Goal: Task Accomplishment & Management: Manage account settings

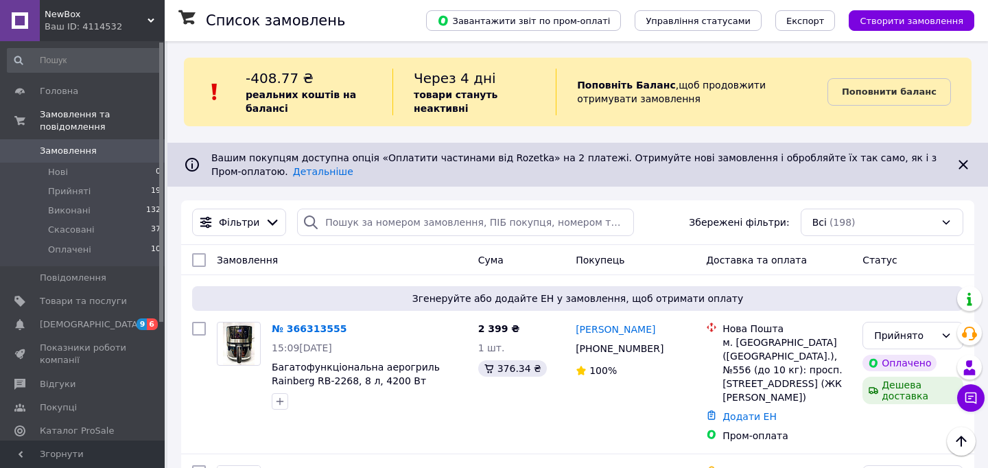
scroll to position [71, 0]
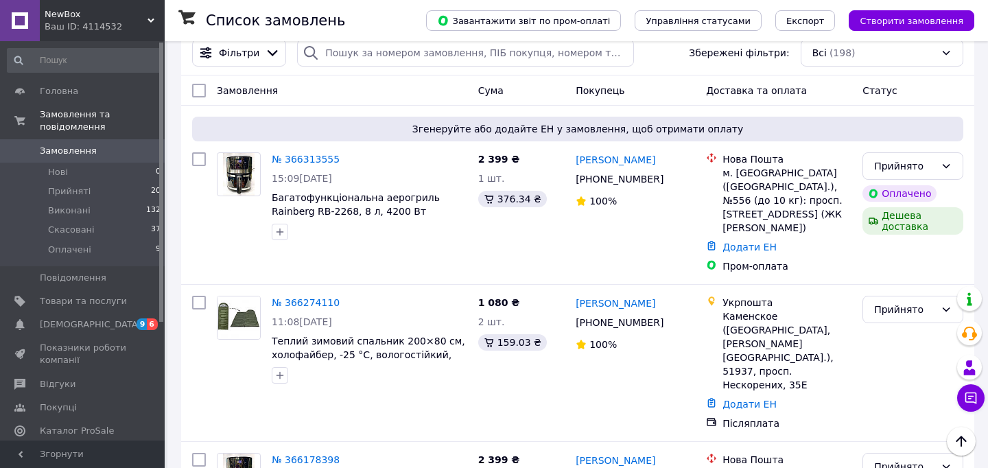
scroll to position [220, 0]
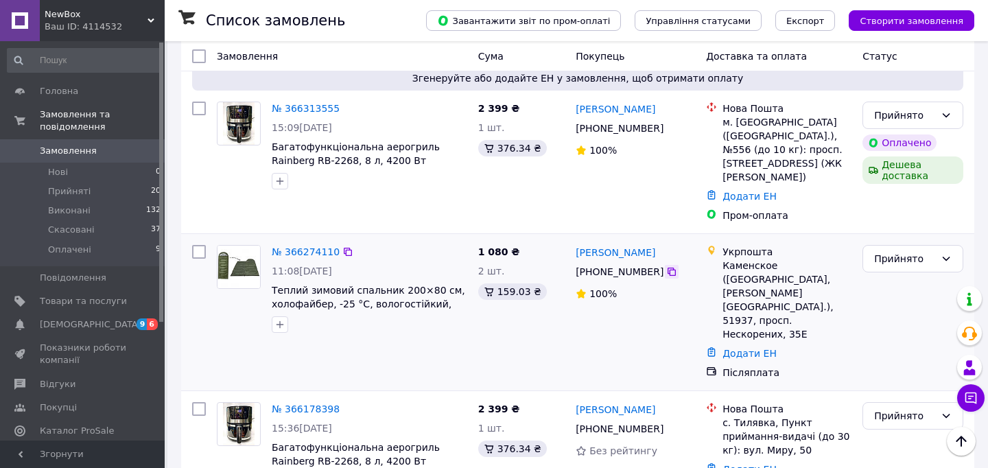
click at [673, 266] on icon at bounding box center [671, 271] width 11 height 11
click at [315, 246] on link "№ 366274110" at bounding box center [306, 251] width 68 height 11
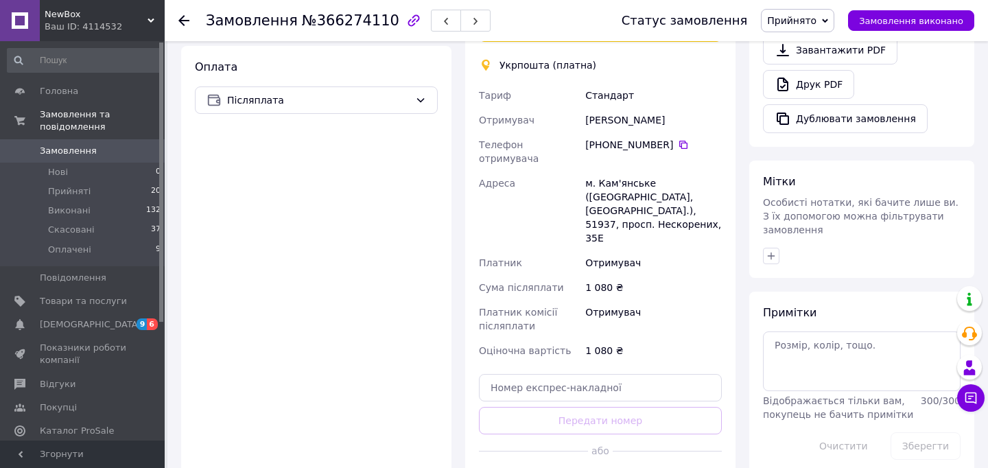
scroll to position [621, 0]
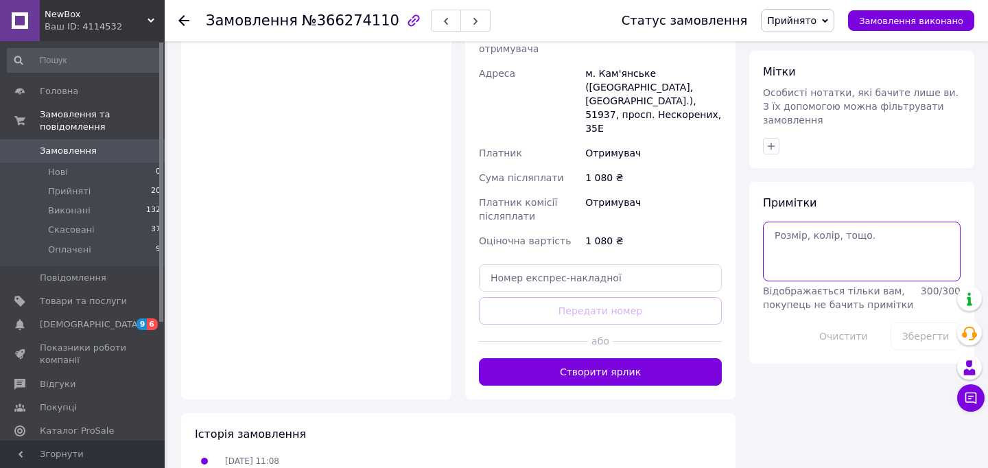
click at [796, 235] on textarea at bounding box center [862, 251] width 198 height 59
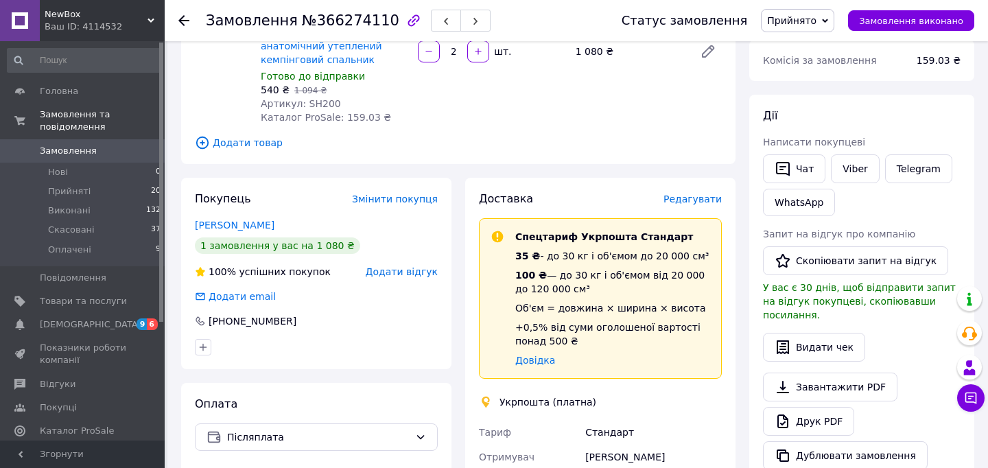
scroll to position [0, 0]
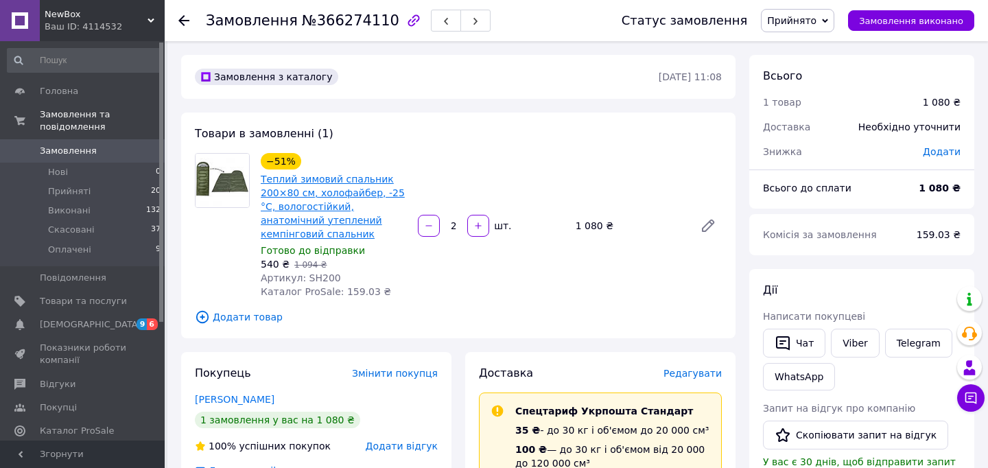
type textarea "іванович"
click at [334, 195] on link "Теплий зимовий спальник 200×80 см, холофайбер, -25 °C, вологостійкий, анатомічн…" at bounding box center [333, 207] width 144 height 66
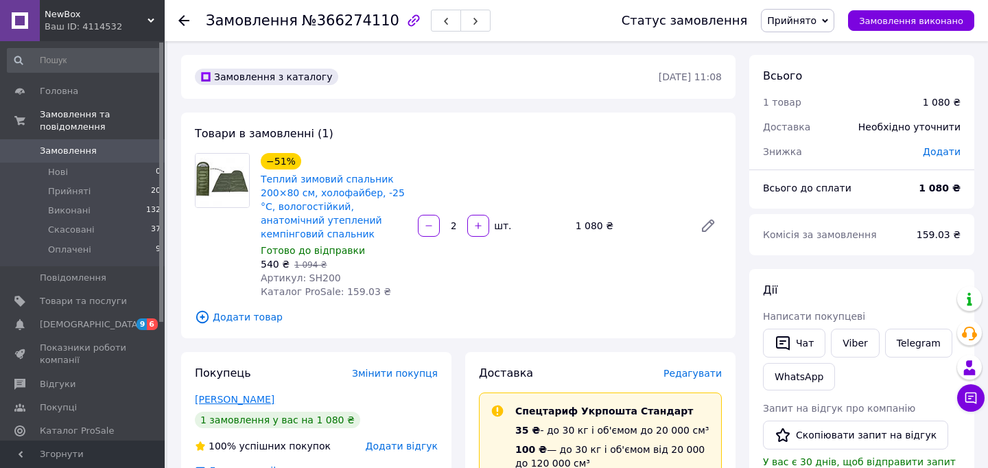
click at [215, 396] on link "Бут Валерий" at bounding box center [235, 399] width 80 height 11
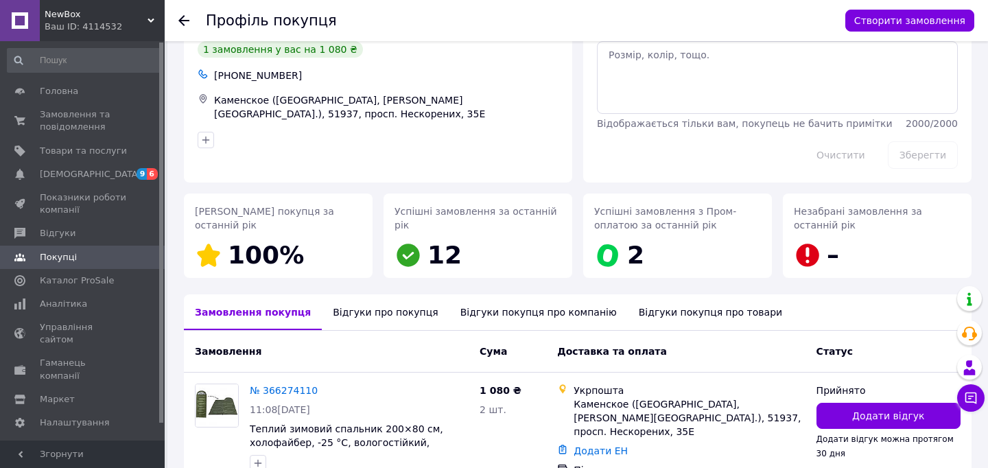
scroll to position [132, 0]
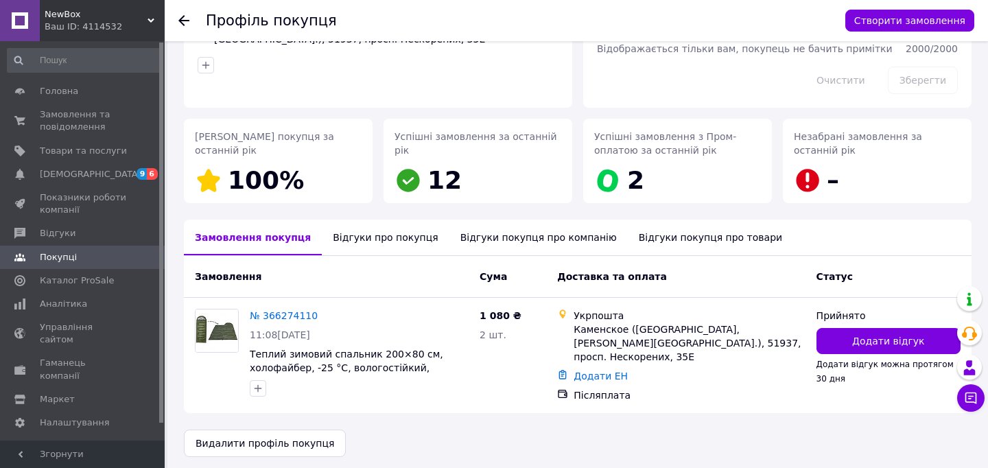
click at [179, 20] on use at bounding box center [183, 20] width 11 height 11
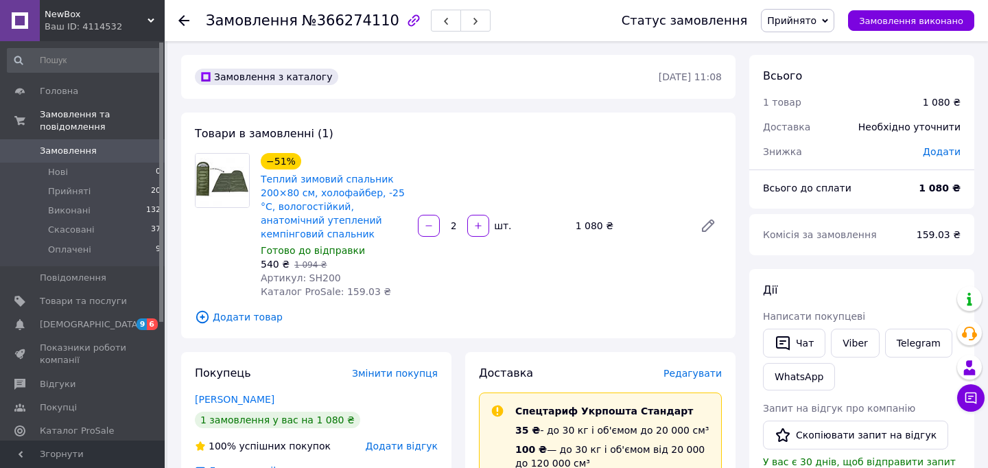
click at [179, 20] on use at bounding box center [183, 20] width 11 height 11
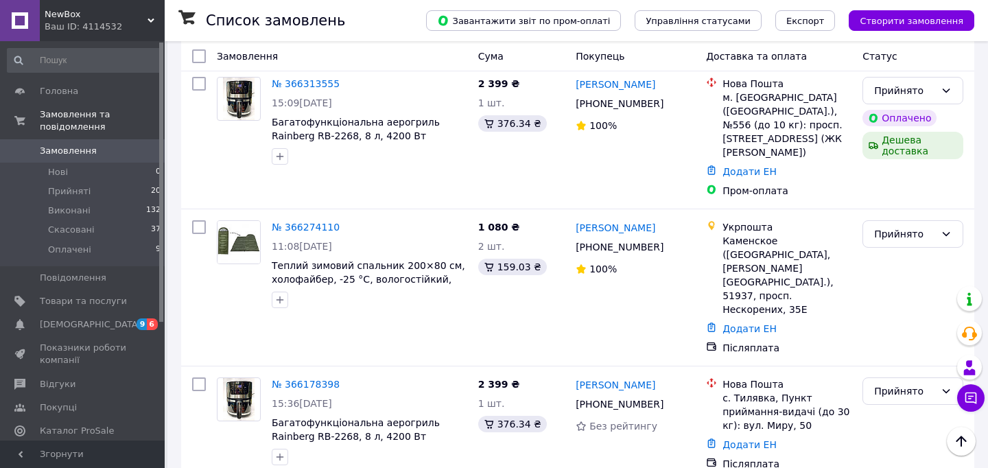
scroll to position [125, 0]
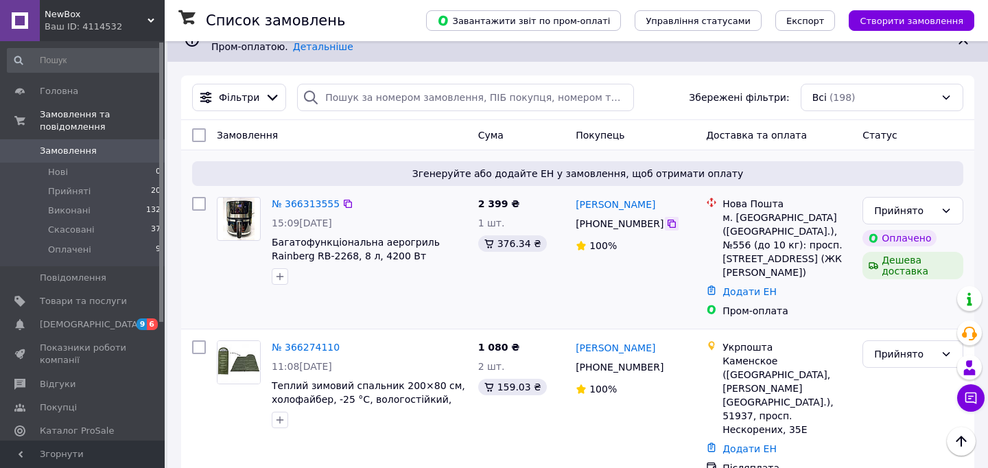
click at [666, 225] on icon at bounding box center [671, 223] width 11 height 11
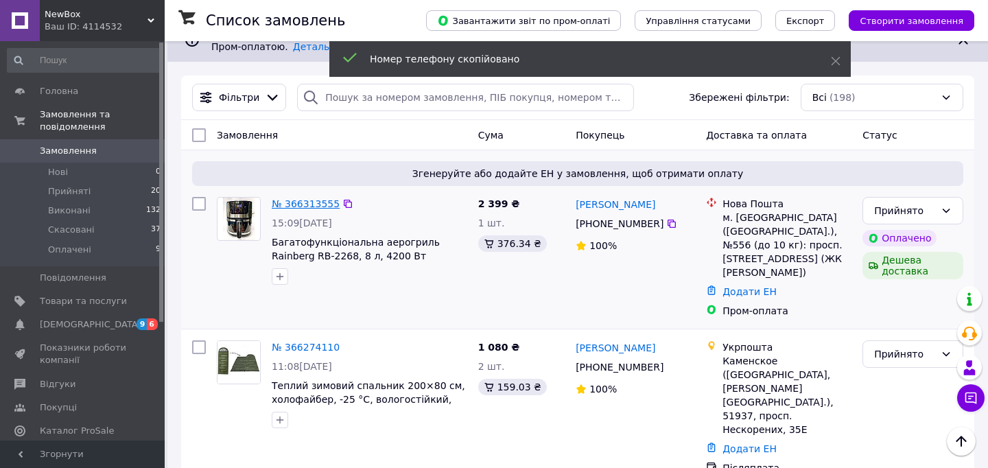
click at [320, 206] on link "№ 366313555" at bounding box center [306, 203] width 68 height 11
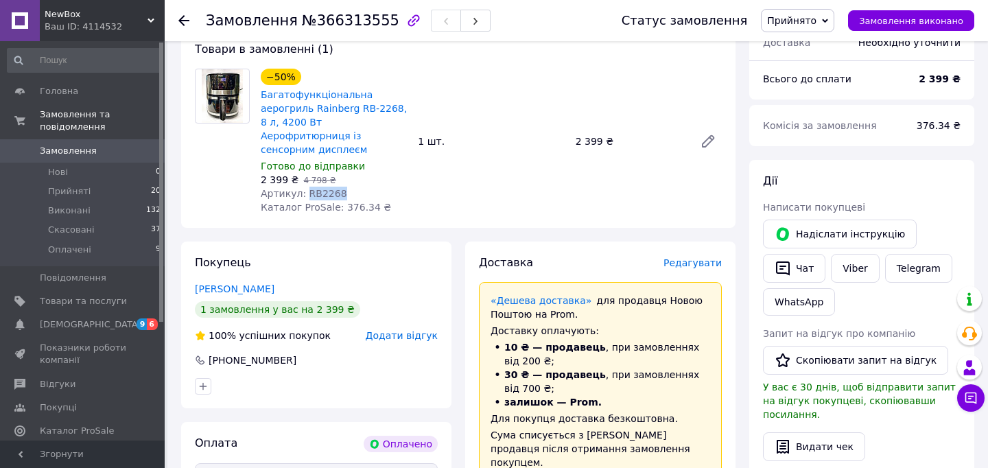
drag, startPoint x: 344, startPoint y: 180, endPoint x: 305, endPoint y: 181, distance: 39.1
click at [305, 187] on div "Артикул: RB2268" at bounding box center [334, 194] width 146 height 14
copy span "RB2268"
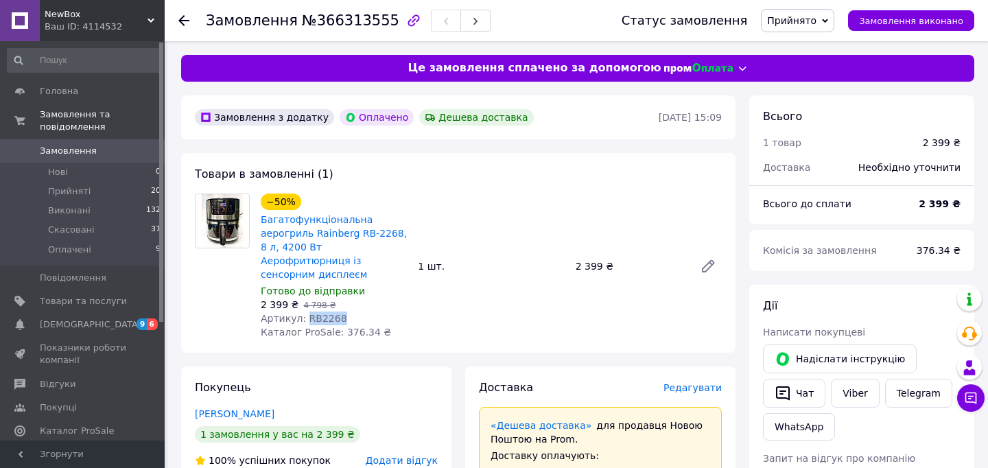
click at [130, 145] on span "0" at bounding box center [146, 151] width 38 height 12
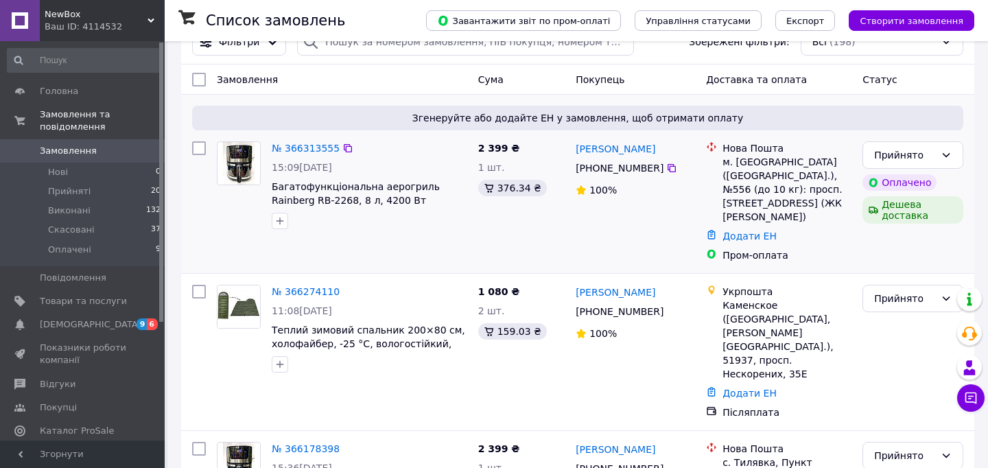
scroll to position [193, 0]
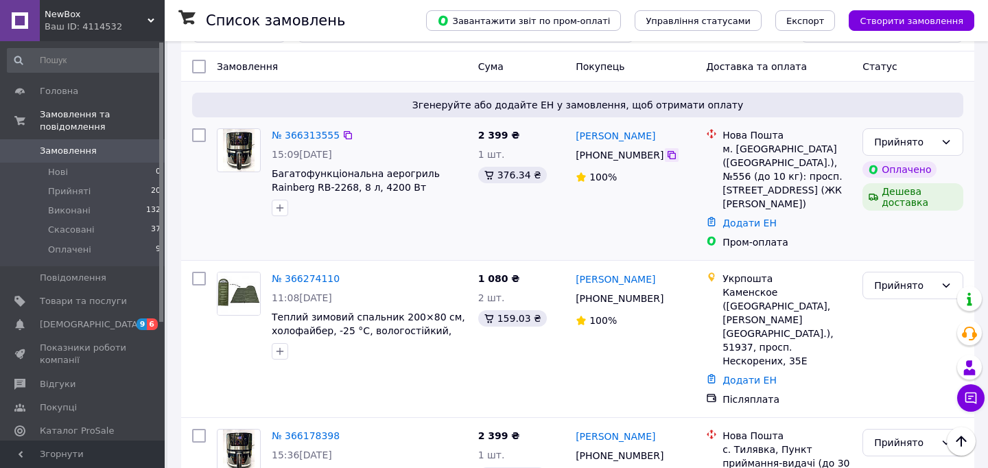
click at [671, 157] on icon at bounding box center [671, 155] width 11 height 11
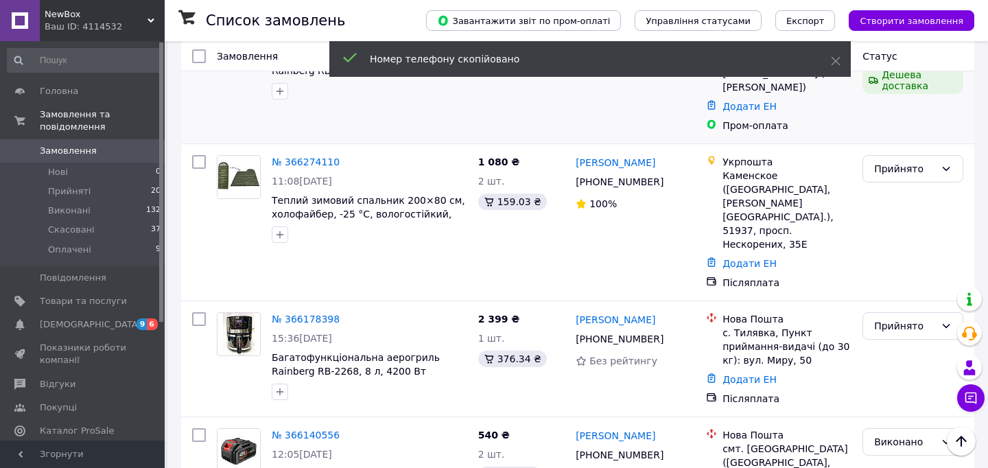
scroll to position [344, 0]
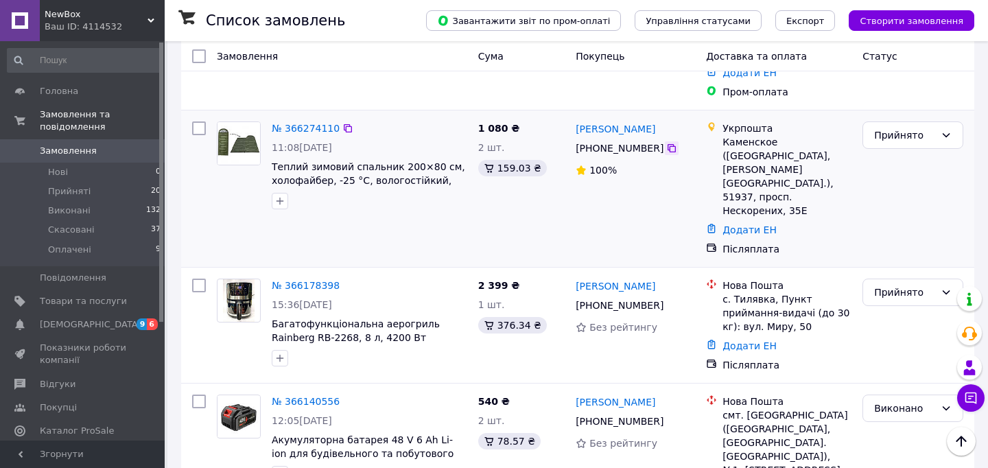
click at [672, 143] on icon at bounding box center [671, 148] width 11 height 11
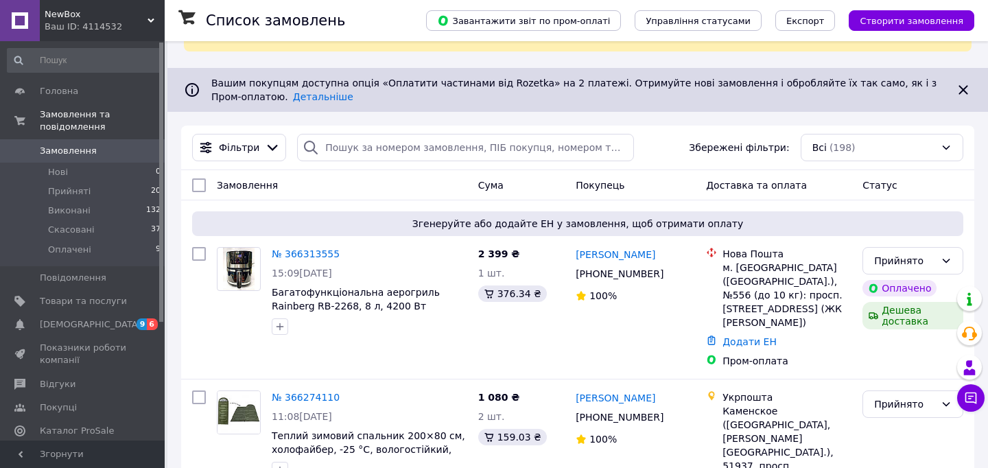
scroll to position [76, 0]
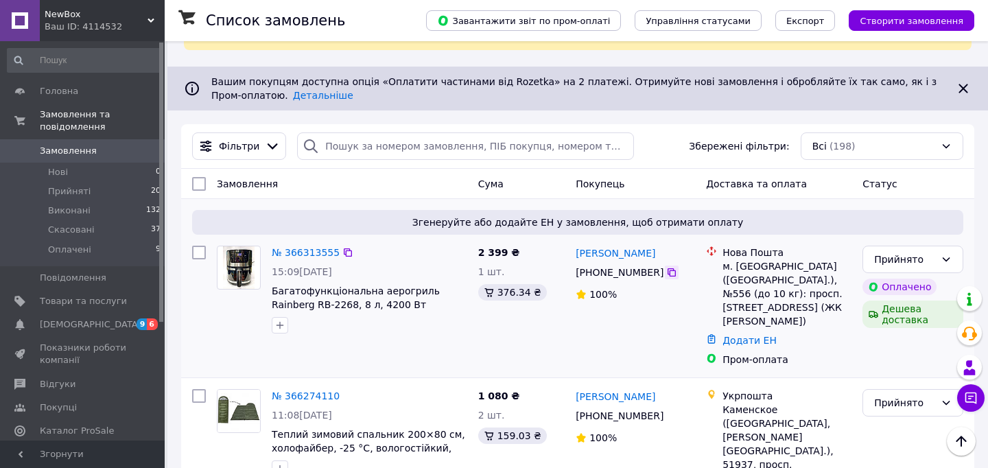
click at [666, 273] on icon at bounding box center [671, 272] width 11 height 11
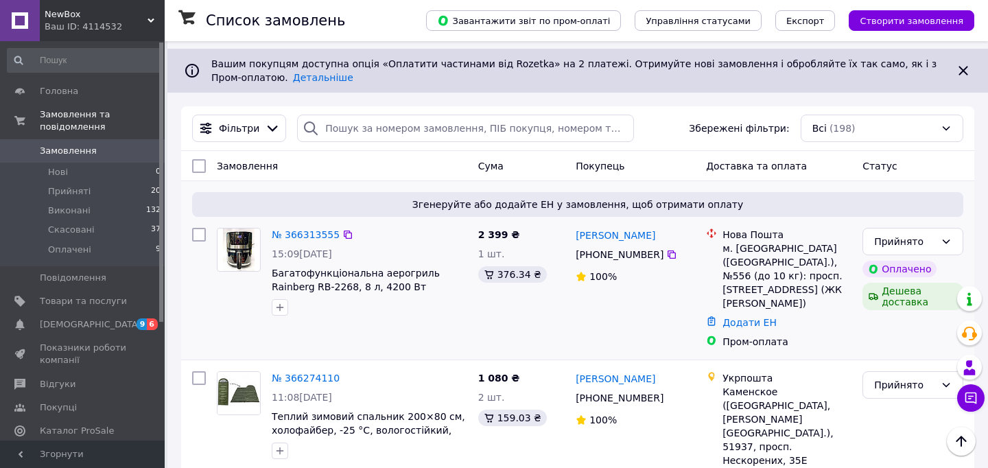
scroll to position [95, 0]
click at [318, 233] on link "№ 366313555" at bounding box center [306, 233] width 68 height 11
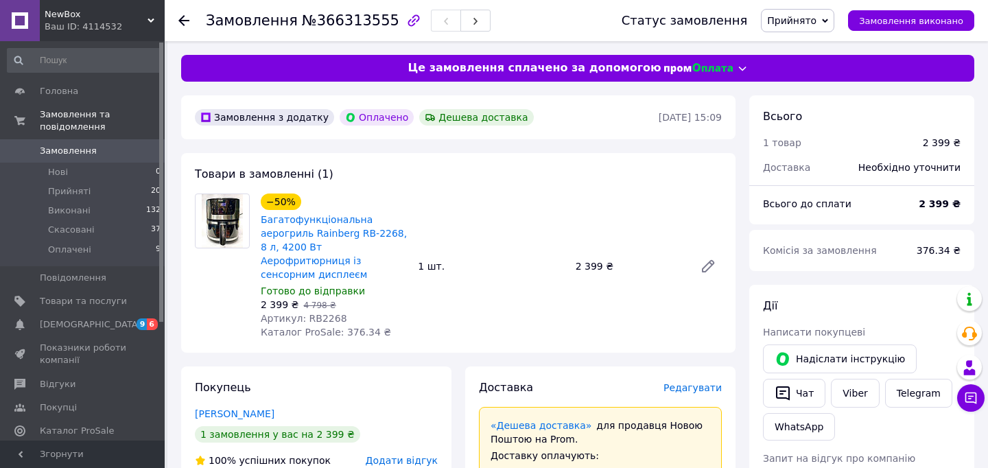
click at [122, 149] on span "Замовлення" at bounding box center [83, 151] width 87 height 12
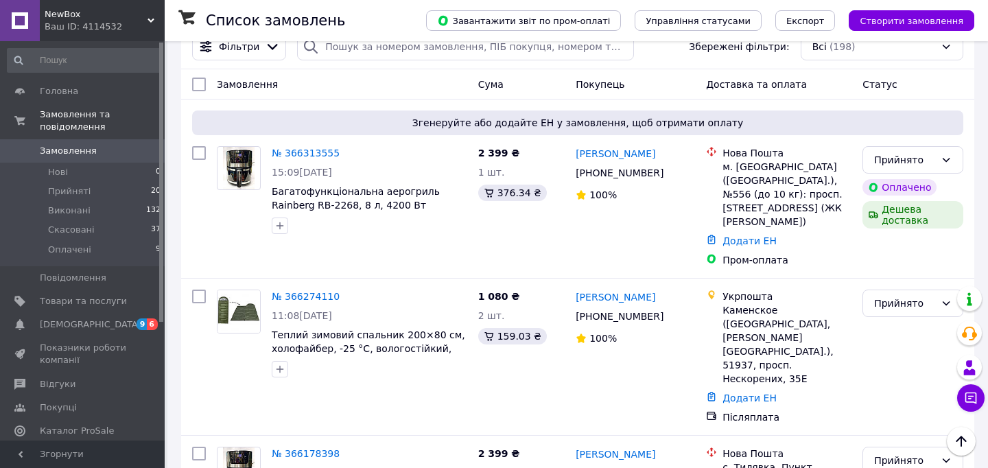
scroll to position [176, 0]
click at [321, 149] on link "№ 366313555" at bounding box center [306, 152] width 68 height 11
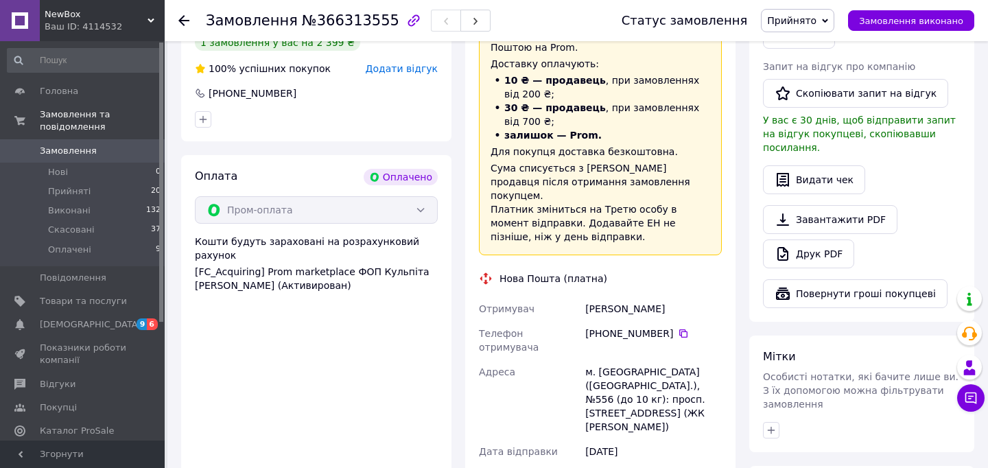
scroll to position [392, 0]
drag, startPoint x: 660, startPoint y: 287, endPoint x: 615, endPoint y: 285, distance: 45.3
click at [615, 296] on div "Горон Василь" at bounding box center [653, 308] width 142 height 25
copy div "Василь"
drag, startPoint x: 611, startPoint y: 280, endPoint x: 569, endPoint y: 281, distance: 42.5
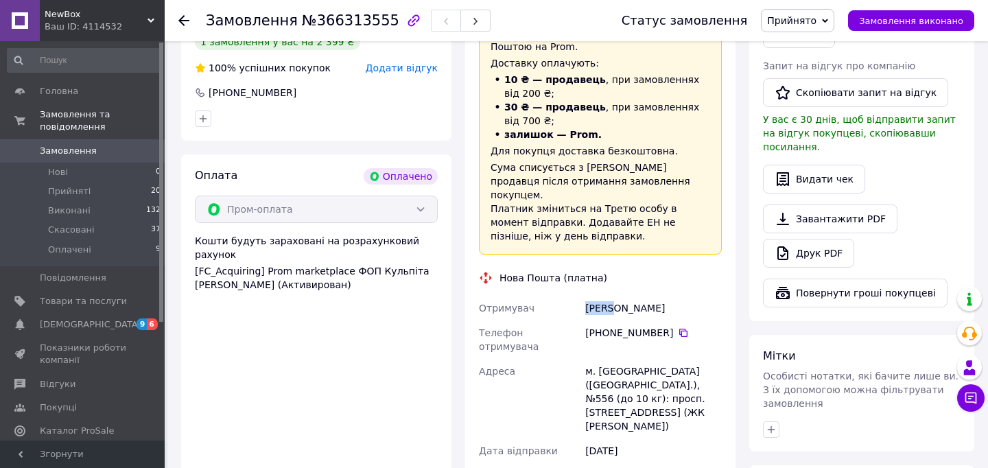
click at [569, 296] on div "Отримувач Горон Василь Телефон отримувача +380 97 107 56 10   Адреса м. Київ (К…" at bounding box center [600, 404] width 248 height 217
copy div "Отримувач Горон"
drag, startPoint x: 666, startPoint y: 305, endPoint x: 583, endPoint y: 305, distance: 83.0
click at [583, 320] on div "[PHONE_NUMBER]" at bounding box center [653, 339] width 142 height 38
copy div "[PHONE_NUMBER]"
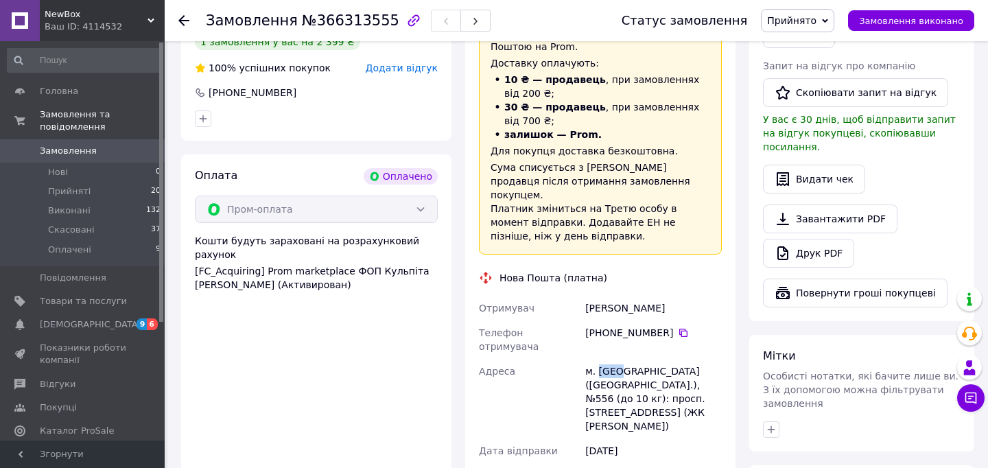
drag, startPoint x: 617, startPoint y: 327, endPoint x: 597, endPoint y: 327, distance: 19.2
click at [597, 359] on div "м. [GEOGRAPHIC_DATA] ([GEOGRAPHIC_DATA].), №556 (до 10 кг): просп. [STREET_ADDR…" at bounding box center [653, 399] width 142 height 80
copy div "Київ"
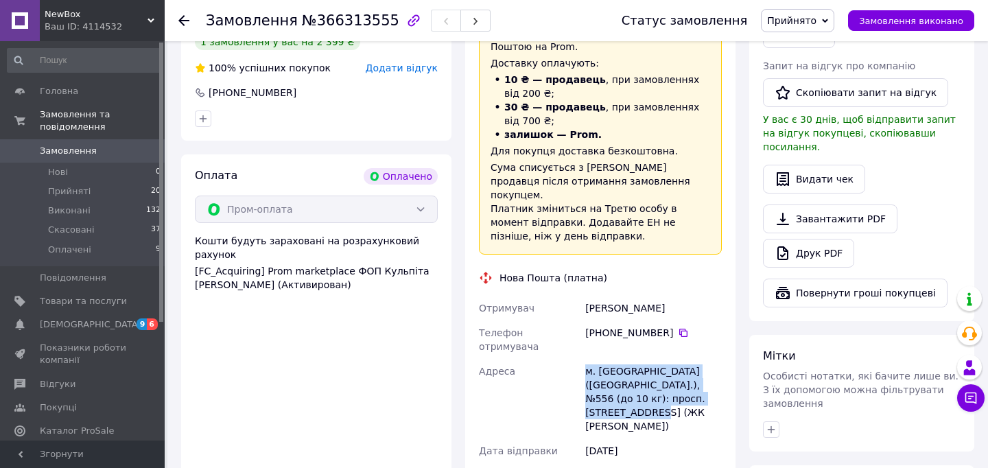
drag, startPoint x: 612, startPoint y: 369, endPoint x: 581, endPoint y: 329, distance: 50.9
click at [581, 329] on div "Отримувач Горон Василь Телефон отримувача +380 97 107 56 10   Адреса м. Київ (К…" at bounding box center [600, 404] width 248 height 217
copy div "Адреса м. Київ (Київська обл.), №556 (до 10 кг): просп. Соборності, 17 (ЖК Комф…"
click at [123, 140] on link "Замовлення 0" at bounding box center [84, 150] width 169 height 23
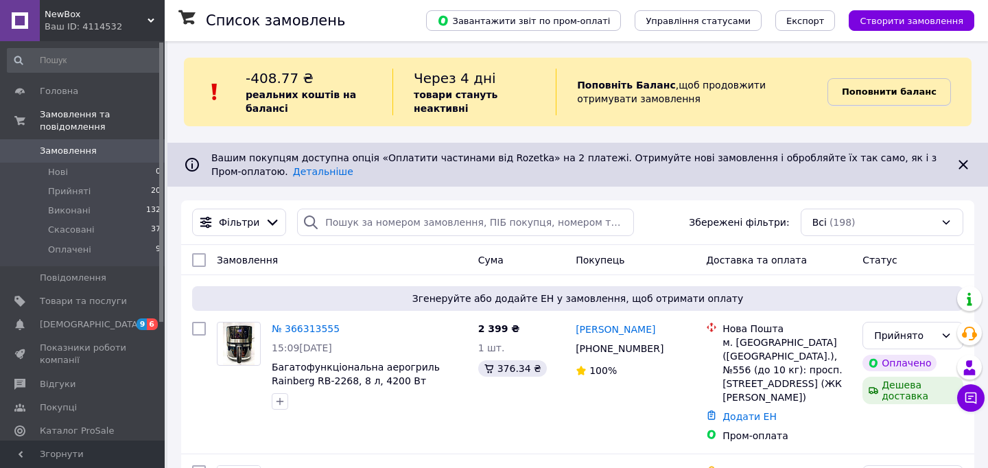
click at [921, 89] on b "Поповнити баланс" at bounding box center [889, 91] width 95 height 10
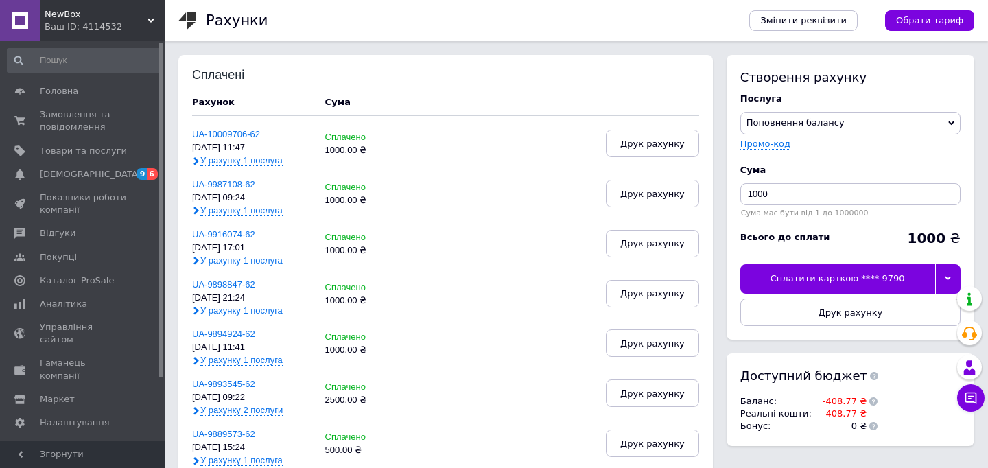
click at [883, 277] on div "Сплатити карткою **** 9790" at bounding box center [837, 278] width 195 height 29
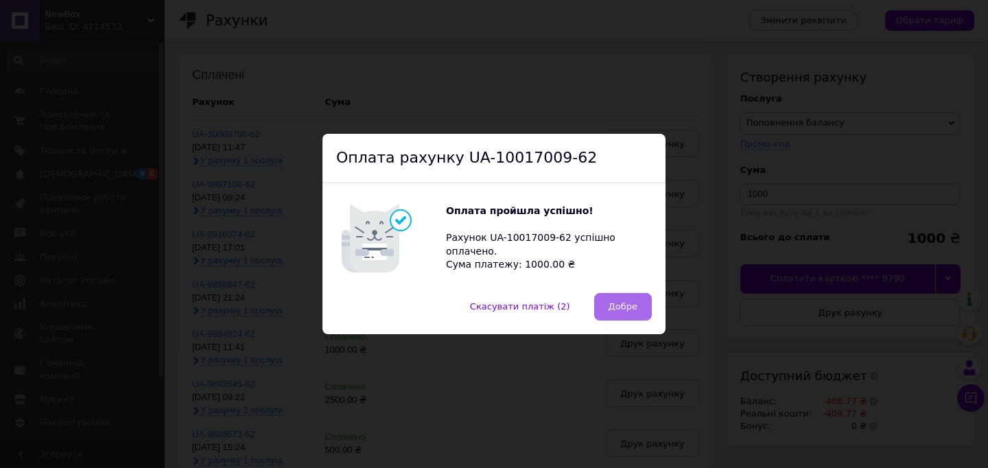
click at [632, 305] on span "Добре" at bounding box center [622, 306] width 29 height 10
